Goal: Entertainment & Leisure: Consume media (video, audio)

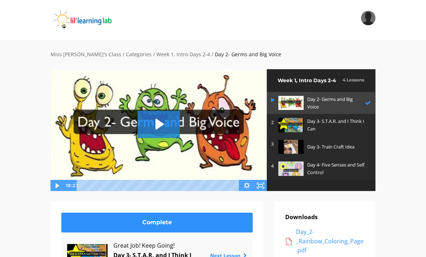
click at [303, 120] on img at bounding box center [290, 125] width 25 height 14
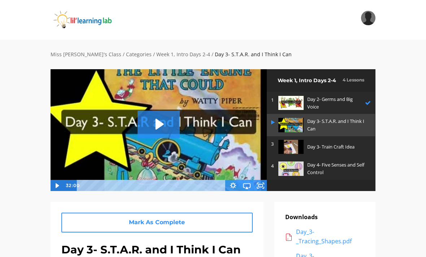
click at [90, 19] on img at bounding box center [92, 20] width 82 height 18
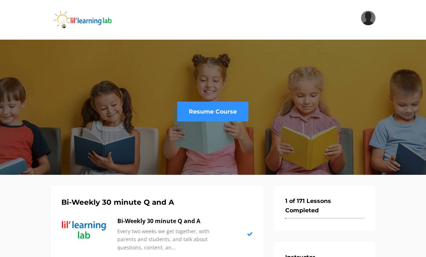
click at [208, 104] on link "Resume Course" at bounding box center [212, 112] width 71 height 20
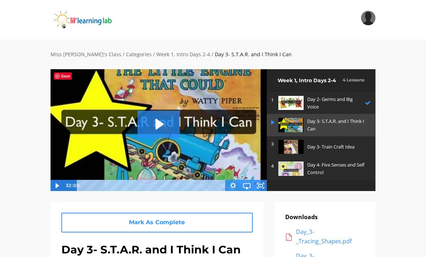
click at [87, 19] on img at bounding box center [92, 20] width 82 height 18
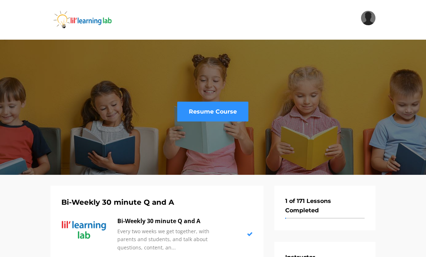
click at [219, 108] on link "Resume Course" at bounding box center [212, 112] width 71 height 20
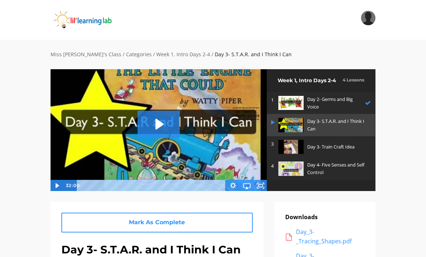
click at [303, 122] on img at bounding box center [290, 125] width 25 height 14
click at [261, 185] on icon "Fullscreen" at bounding box center [260, 186] width 14 height 12
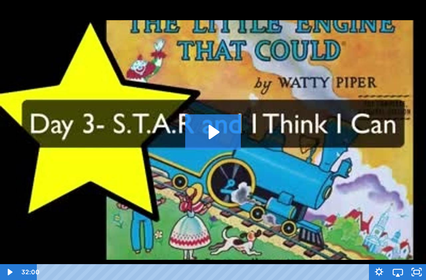
click at [215, 147] on icon "Play Video: sites/2147505858/video/YrOutXNpT2ygBM9YP9qb_Day_3-_S.T.A.R._and_I_T…" at bounding box center [213, 131] width 56 height 35
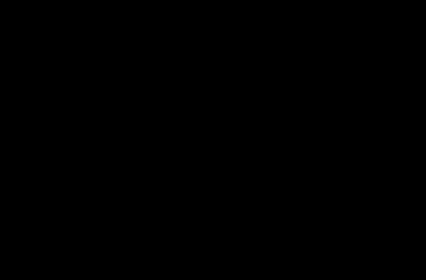
click at [202, 134] on div at bounding box center [213, 140] width 426 height 280
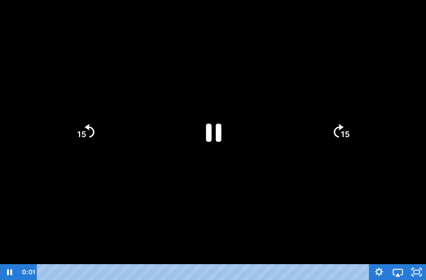
click at [220, 135] on icon "Pause" at bounding box center [214, 133] width 16 height 18
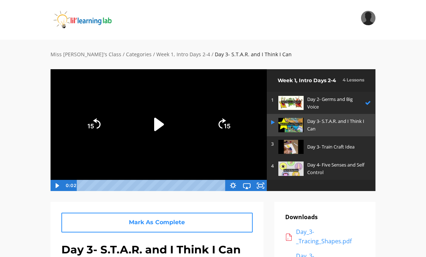
click at [288, 150] on img at bounding box center [290, 147] width 25 height 14
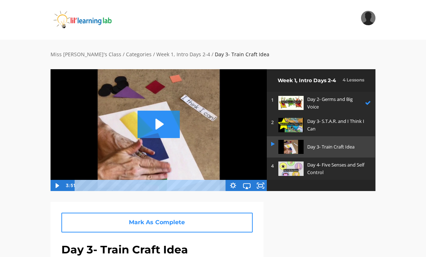
click at [294, 121] on img at bounding box center [290, 125] width 25 height 14
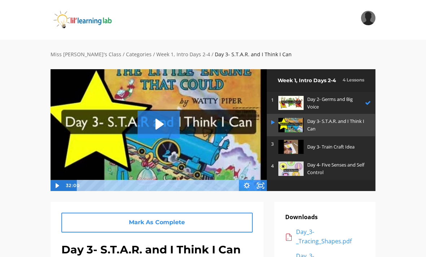
click at [309, 131] on link "Day 3- S.T.A.R. and I Think I Can" at bounding box center [321, 125] width 108 height 22
